Goal: Information Seeking & Learning: Learn about a topic

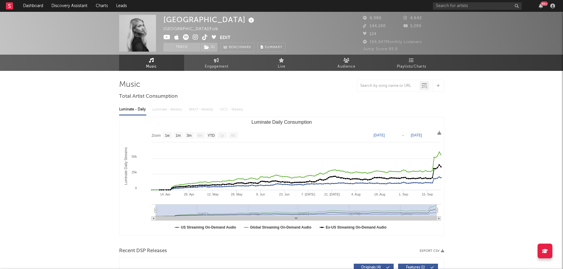
select select "1w"
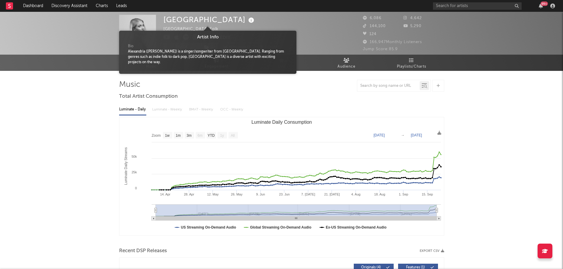
click at [247, 22] on icon at bounding box center [251, 20] width 9 height 8
click at [247, 20] on icon at bounding box center [251, 20] width 9 height 8
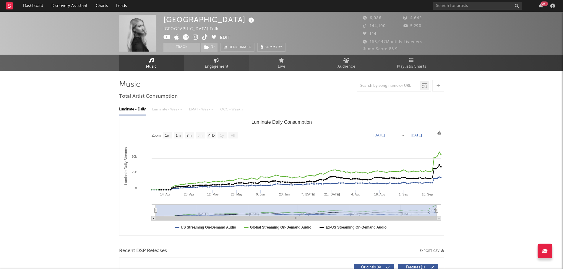
click at [216, 65] on span "Engagement" at bounding box center [217, 66] width 24 height 7
select select "1w"
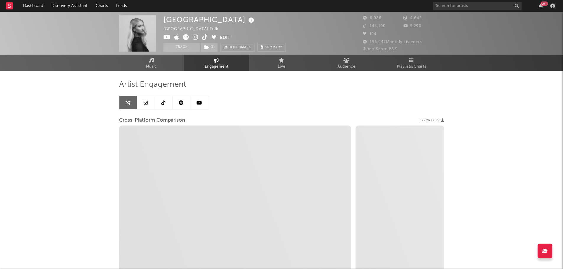
select select "1m"
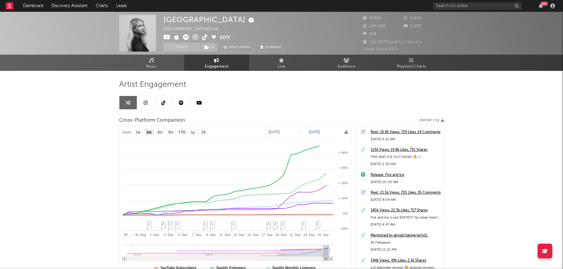
drag, startPoint x: 162, startPoint y: 63, endPoint x: 148, endPoint y: 3, distance: 61.8
click at [162, 63] on link "Music" at bounding box center [151, 63] width 65 height 16
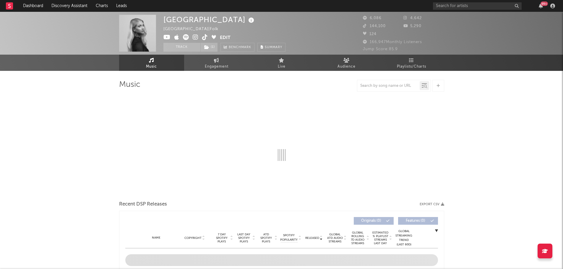
select select "1w"
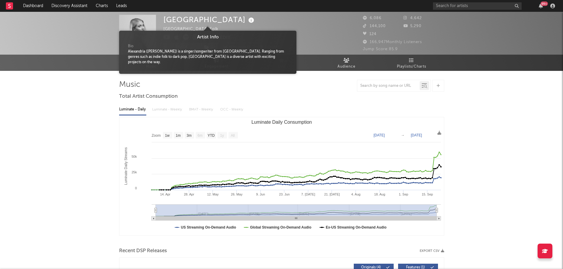
click at [247, 22] on icon at bounding box center [251, 20] width 9 height 8
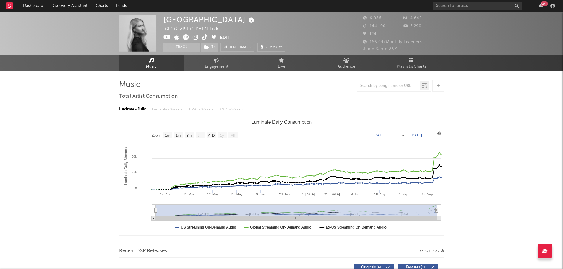
click at [203, 39] on icon at bounding box center [205, 37] width 6 height 6
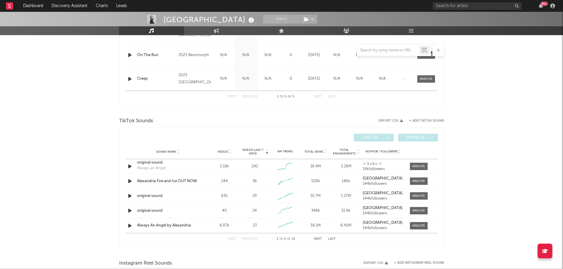
scroll to position [325, 0]
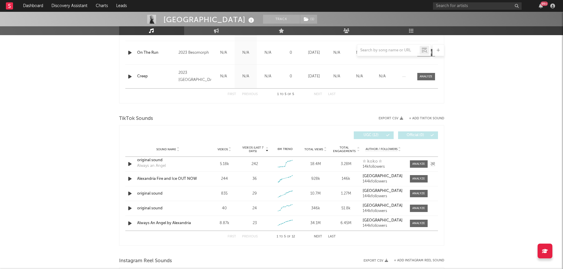
click at [154, 161] on div "original sound" at bounding box center [168, 161] width 62 height 6
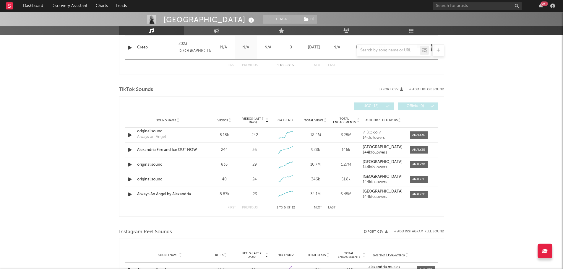
scroll to position [384, 0]
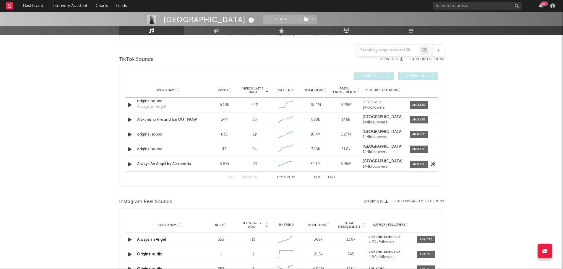
click at [153, 164] on div "Always An Angel by Alexandria" at bounding box center [168, 164] width 62 height 6
click at [220, 30] on link "Engagement" at bounding box center [216, 30] width 65 height 9
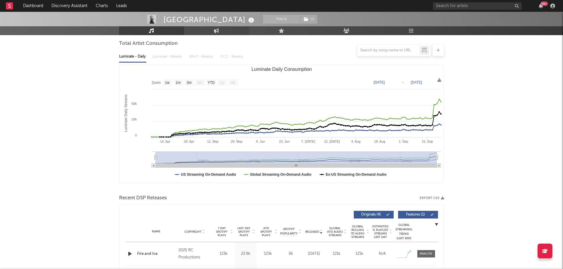
select select "1w"
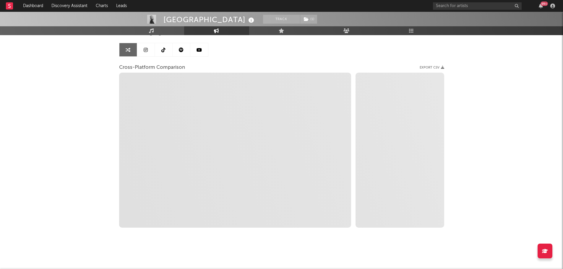
click at [166, 49] on link at bounding box center [164, 49] width 18 height 13
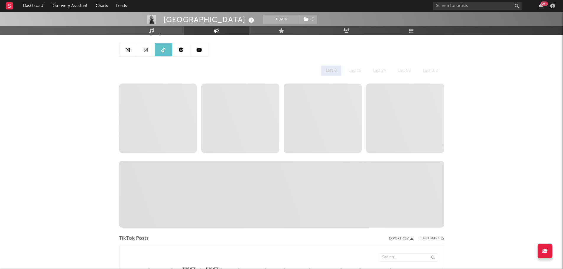
select select "6m"
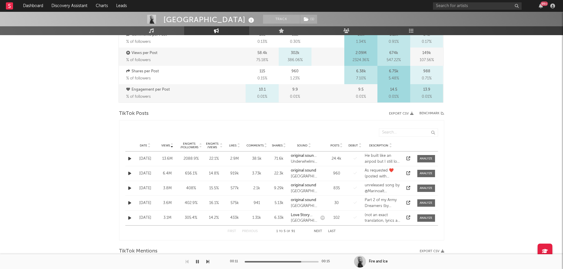
scroll to position [260, 0]
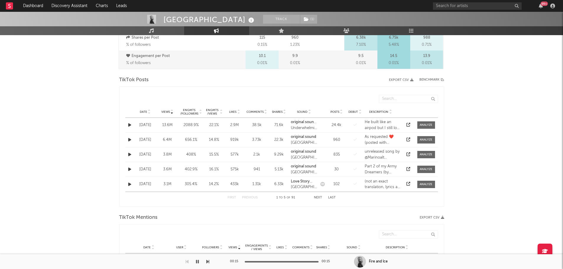
click at [316, 199] on button "Next" at bounding box center [318, 197] width 8 height 3
click at [142, 138] on div "[DATE]" at bounding box center [145, 140] width 19 height 6
click at [408, 140] on icon at bounding box center [409, 140] width 4 height 4
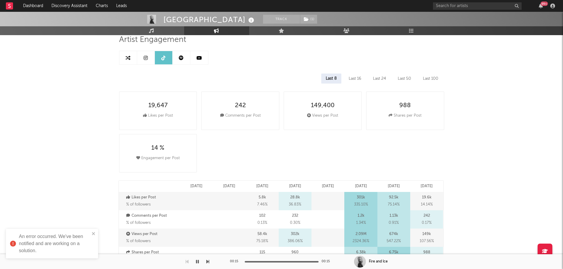
scroll to position [0, 0]
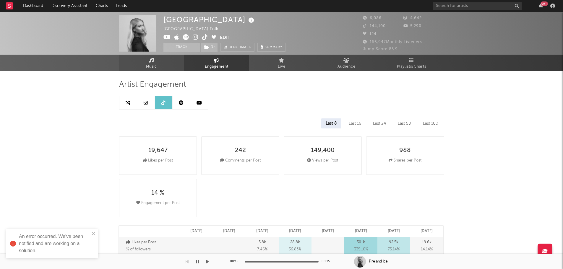
click at [160, 61] on link "Music" at bounding box center [151, 63] width 65 height 16
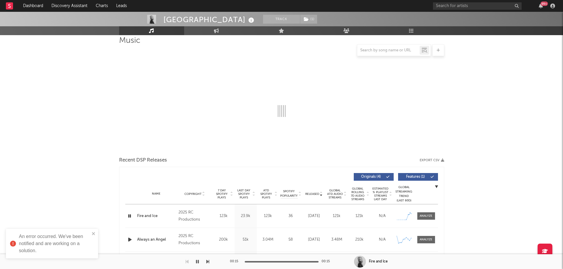
select select "1w"
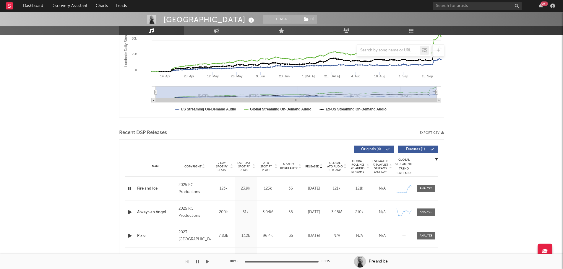
scroll to position [148, 0]
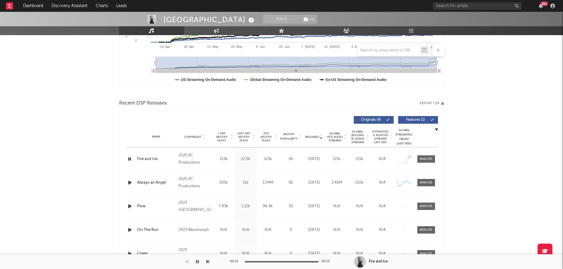
click at [245, 135] on span "Last Day Spotify Plays" at bounding box center [244, 137] width 16 height 11
click at [425, 160] on div at bounding box center [426, 159] width 13 height 4
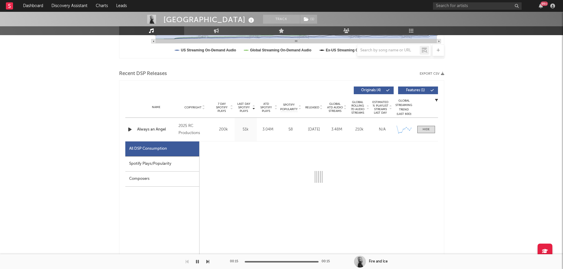
select select "1w"
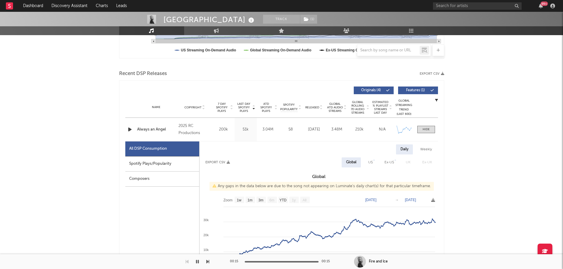
scroll to position [207, 0]
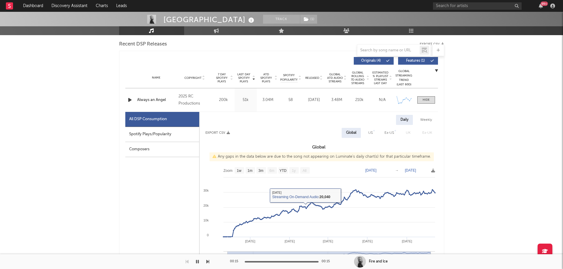
click at [170, 140] on div "Spotify Plays/Popularity" at bounding box center [162, 134] width 74 height 15
select select "1w"
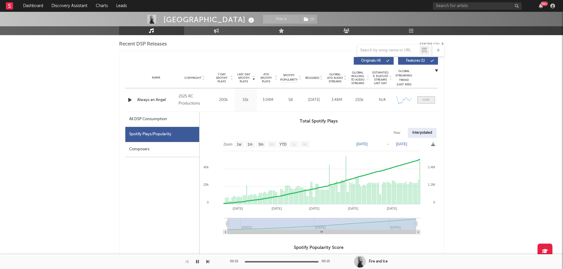
click at [427, 101] on div at bounding box center [426, 100] width 7 height 4
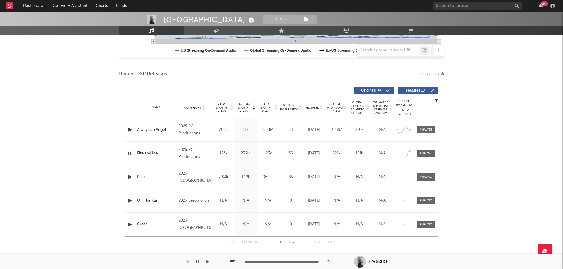
scroll to position [177, 0]
click at [429, 151] on div at bounding box center [426, 153] width 13 height 4
select select "1w"
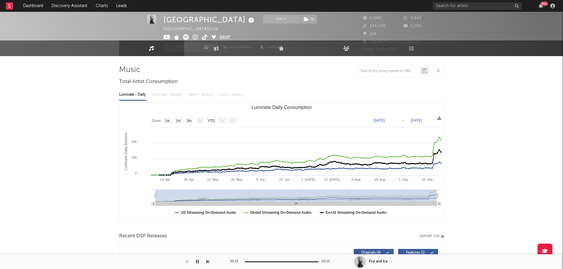
scroll to position [0, 0]
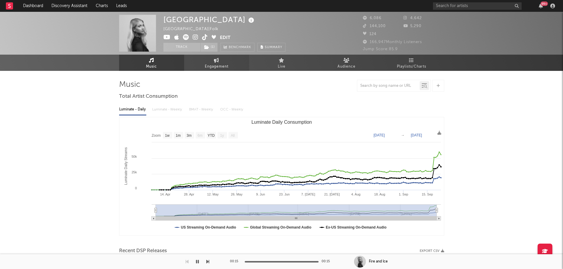
click at [221, 63] on span "Engagement" at bounding box center [217, 66] width 24 height 7
select select "1w"
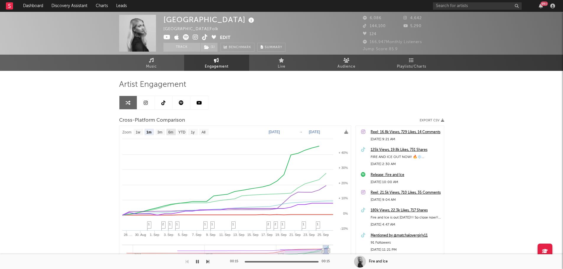
click at [173, 131] on text "6m" at bounding box center [170, 132] width 5 height 4
select select "6m"
type input "[DATE]"
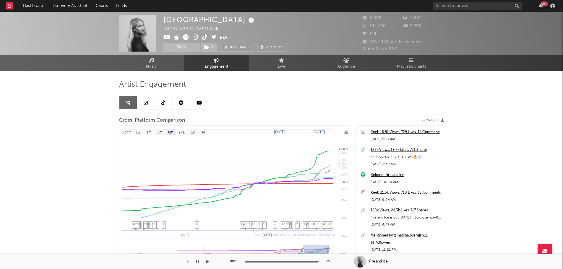
select select "6m"
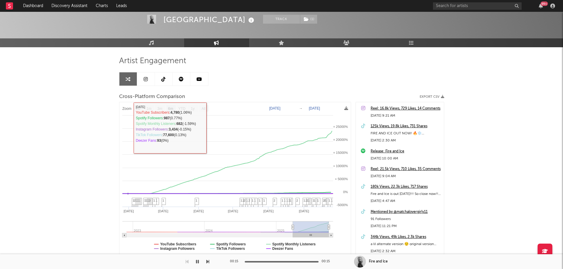
scroll to position [53, 0]
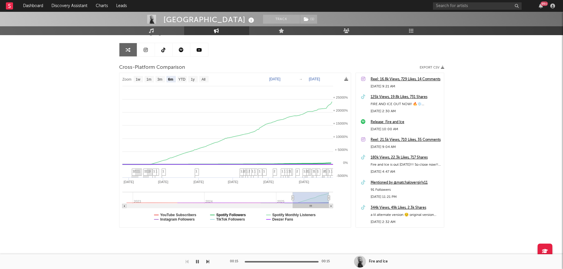
click at [224, 215] on text "Spotify Followers" at bounding box center [231, 215] width 30 height 4
select select "6m"
click at [294, 215] on text "Spotify Monthly Listeners" at bounding box center [293, 215] width 43 height 4
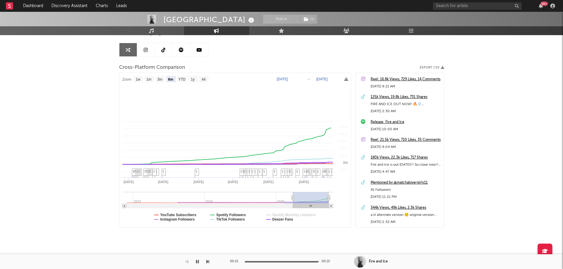
select select "6m"
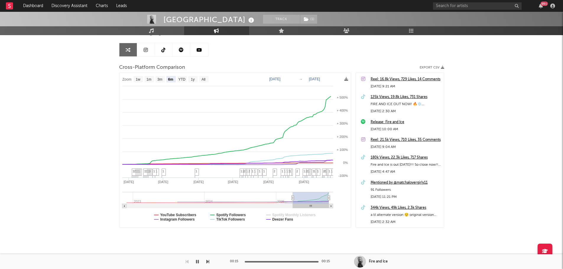
drag, startPoint x: 91, startPoint y: 106, endPoint x: 91, endPoint y: 138, distance: 31.9
click at [91, 106] on div "Alexandria Track ( 1 ) [GEOGRAPHIC_DATA] | Folk Edit Track ( 1 ) Benchmark Summ…" at bounding box center [281, 114] width 563 height 310
